Goal: Transaction & Acquisition: Purchase product/service

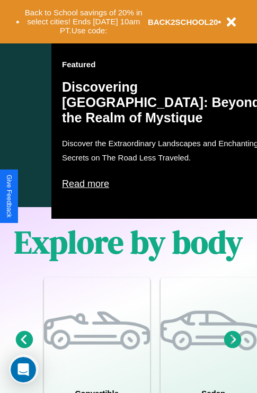
scroll to position [681, 0]
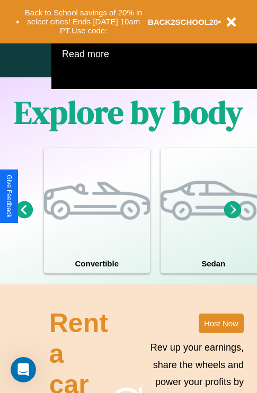
click at [24, 218] on icon at bounding box center [24, 209] width 17 height 17
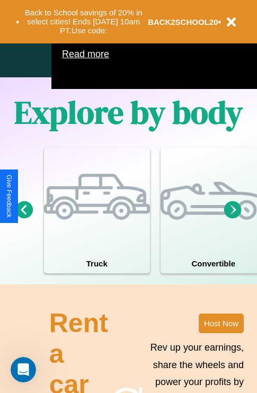
click at [24, 218] on icon at bounding box center [24, 209] width 17 height 17
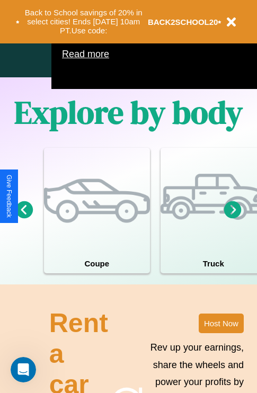
click at [232, 218] on icon at bounding box center [232, 209] width 17 height 17
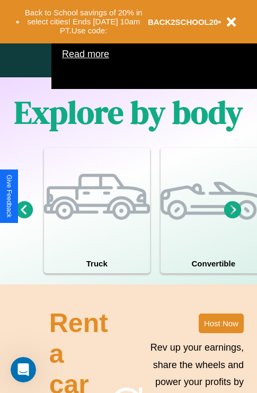
click at [232, 218] on icon at bounding box center [232, 209] width 17 height 17
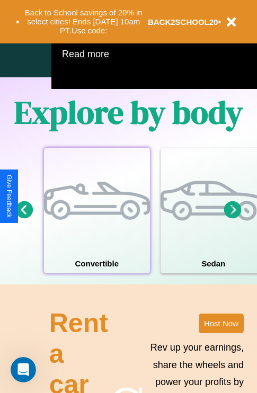
click at [96, 226] on div at bounding box center [97, 201] width 106 height 106
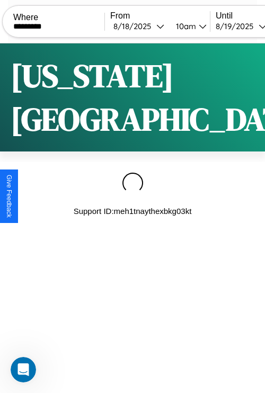
type input "*********"
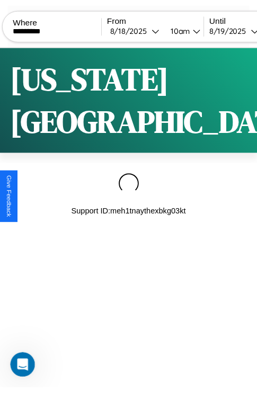
scroll to position [0, 90]
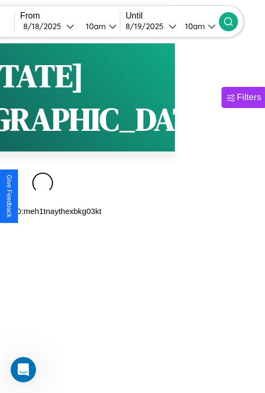
click at [234, 21] on icon at bounding box center [228, 21] width 11 height 11
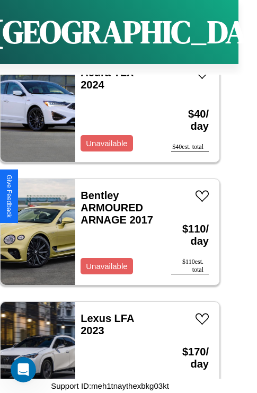
scroll to position [2006, 0]
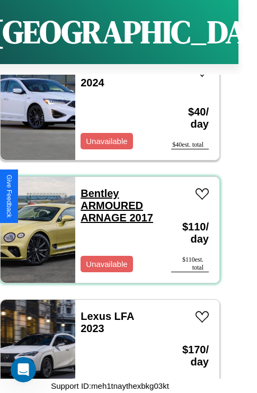
click at [96, 187] on link "Bentley ARMOURED ARNAGE 2017" at bounding box center [116, 205] width 73 height 36
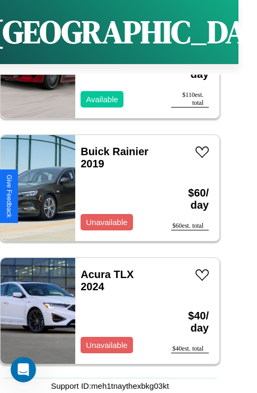
scroll to position [1637, 0]
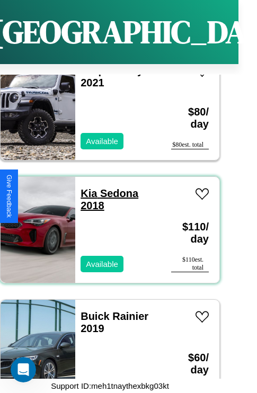
click at [85, 187] on link "Kia Sedona 2018" at bounding box center [109, 199] width 58 height 24
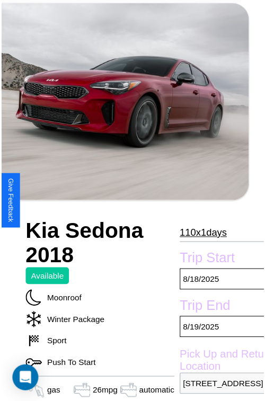
scroll to position [117, 44]
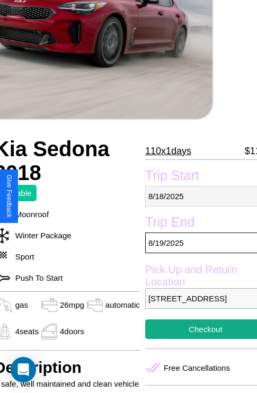
click at [196, 196] on p "8 / 18 / 2025" at bounding box center [205, 196] width 121 height 21
select select "*"
select select "****"
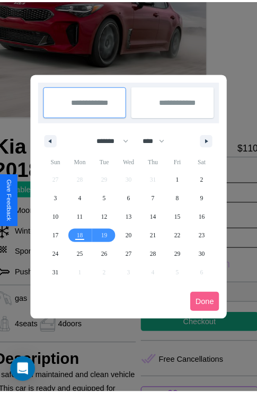
scroll to position [0, 44]
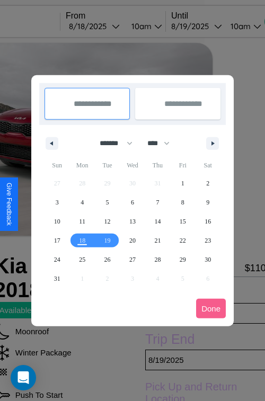
click at [109, 26] on div at bounding box center [132, 200] width 265 height 401
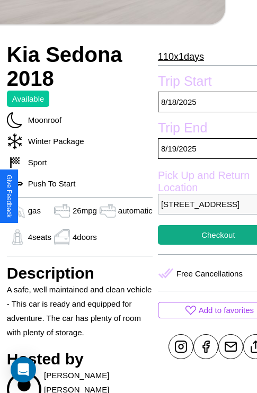
scroll to position [481, 16]
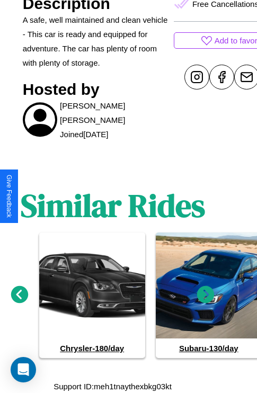
click at [19, 294] on icon at bounding box center [19, 294] width 17 height 17
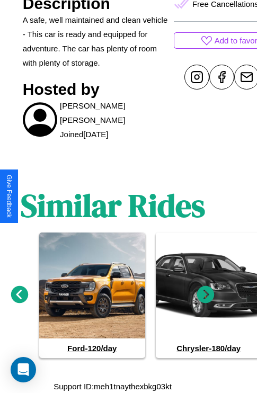
click at [19, 294] on icon at bounding box center [19, 294] width 17 height 17
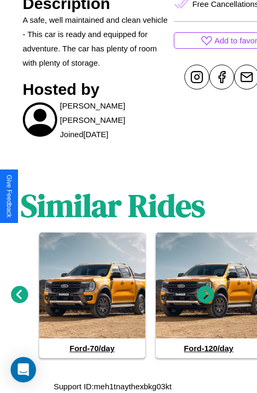
click at [205, 294] on icon at bounding box center [205, 294] width 17 height 17
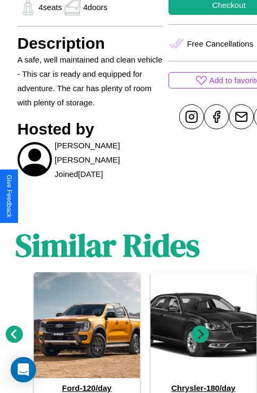
scroll to position [264, 44]
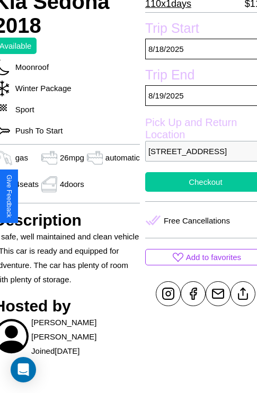
click at [196, 192] on button "Checkout" at bounding box center [205, 182] width 121 height 20
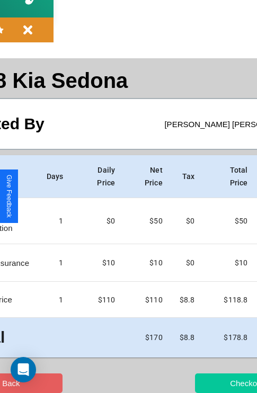
click at [205, 383] on button "Checkout" at bounding box center [246, 383] width 103 height 20
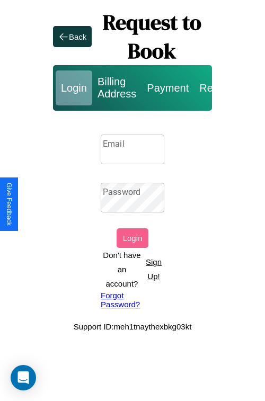
click at [153, 269] on p "Sign Up!" at bounding box center [153, 269] width 21 height 29
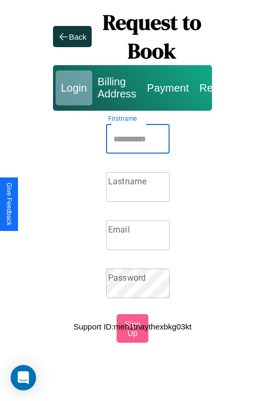
click at [138, 139] on input "Firstname" at bounding box center [138, 139] width 64 height 30
type input "*******"
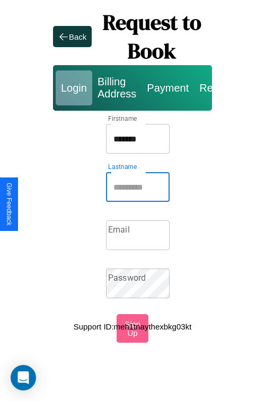
click at [138, 187] on input "Lastname" at bounding box center [138, 187] width 64 height 30
type input "*****"
click at [138, 235] on input "Email" at bounding box center [138, 235] width 64 height 30
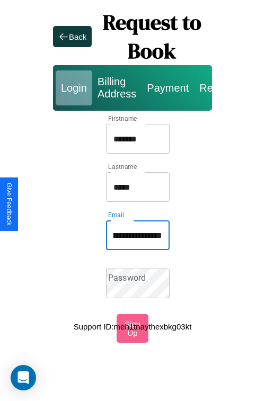
scroll to position [0, 43]
type input "**********"
